Goal: Navigation & Orientation: Find specific page/section

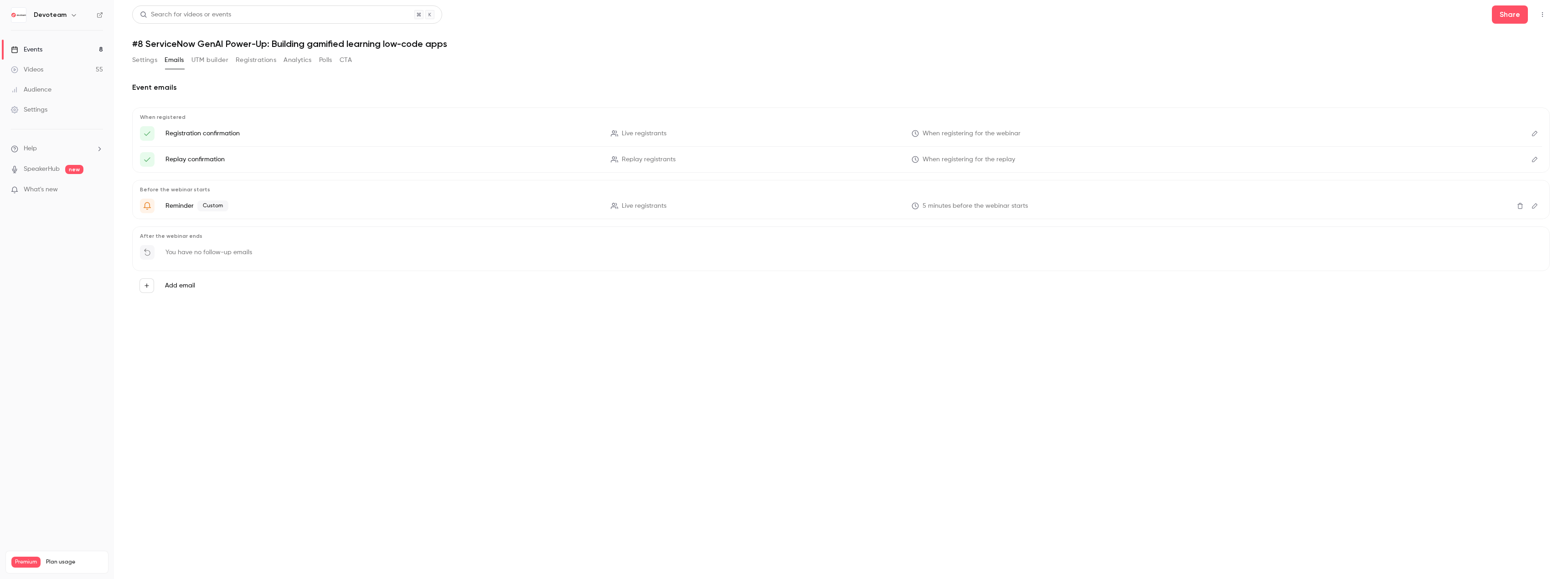
click at [139, 55] on button "Settings" at bounding box center [144, 60] width 25 height 15
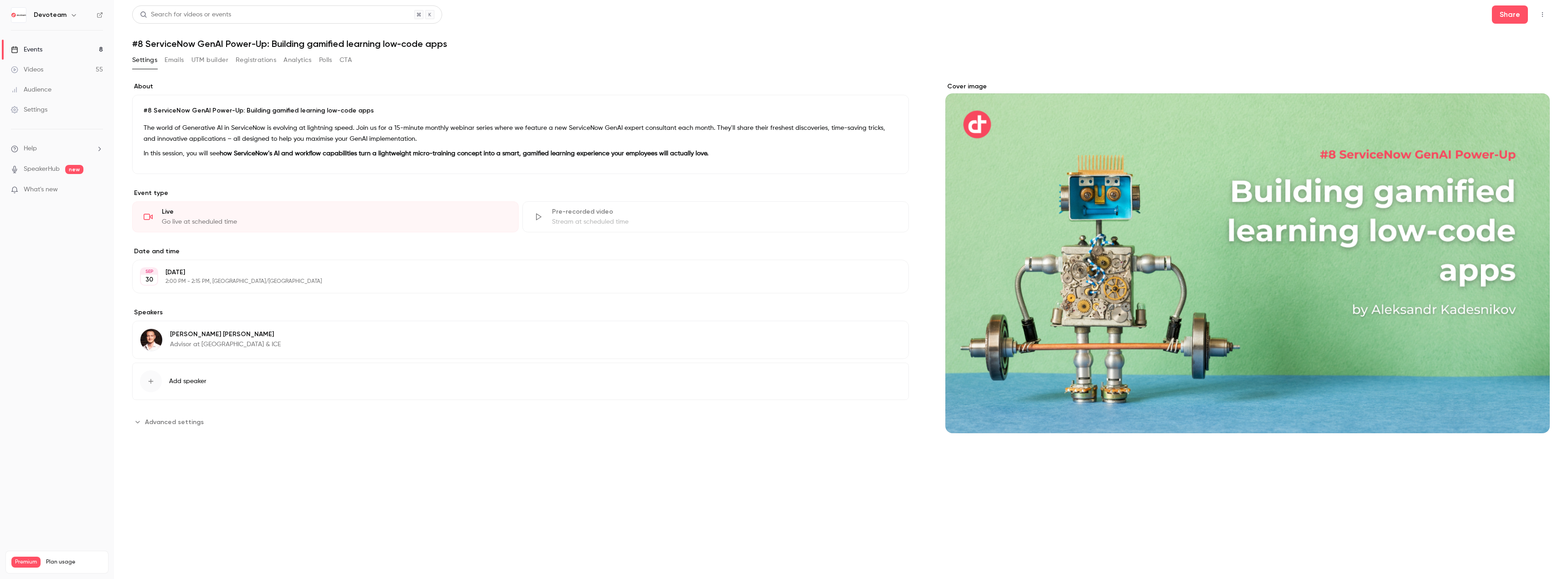
click at [77, 40] on link "Events 8" at bounding box center [57, 49] width 114 height 20
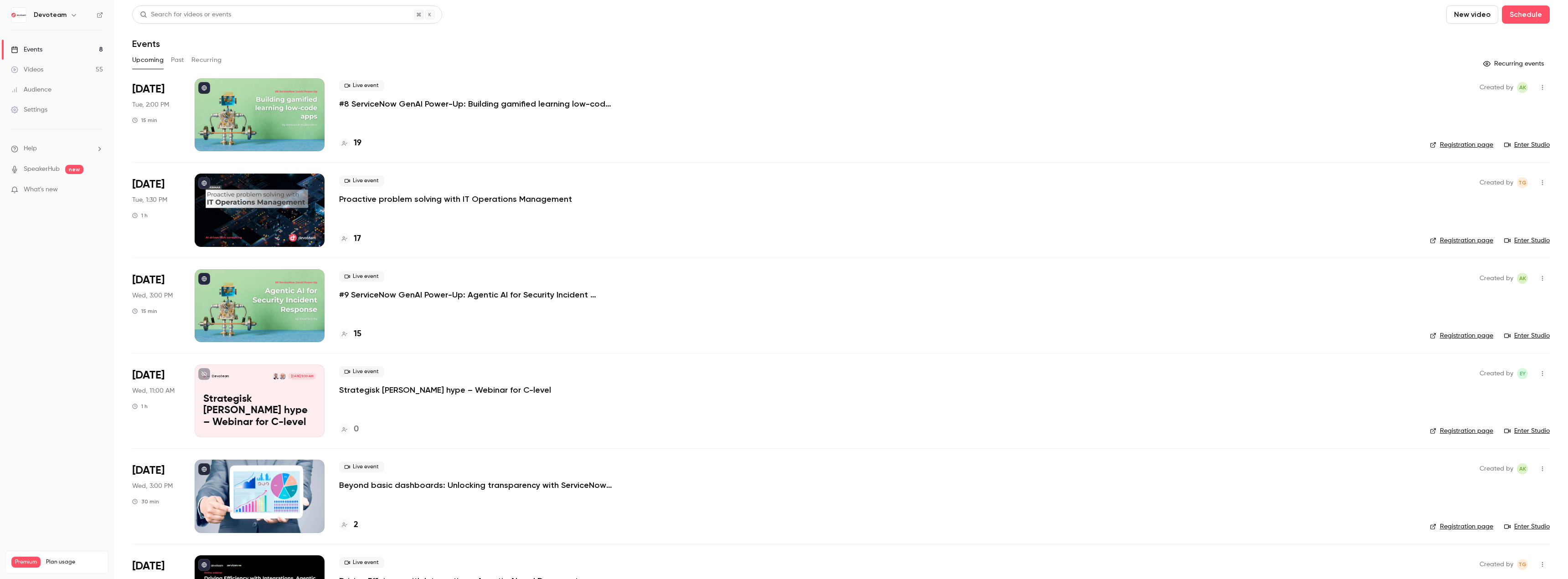
click at [1523, 142] on link "Enter Studio" at bounding box center [1527, 145] width 46 height 9
